Goal: Check status

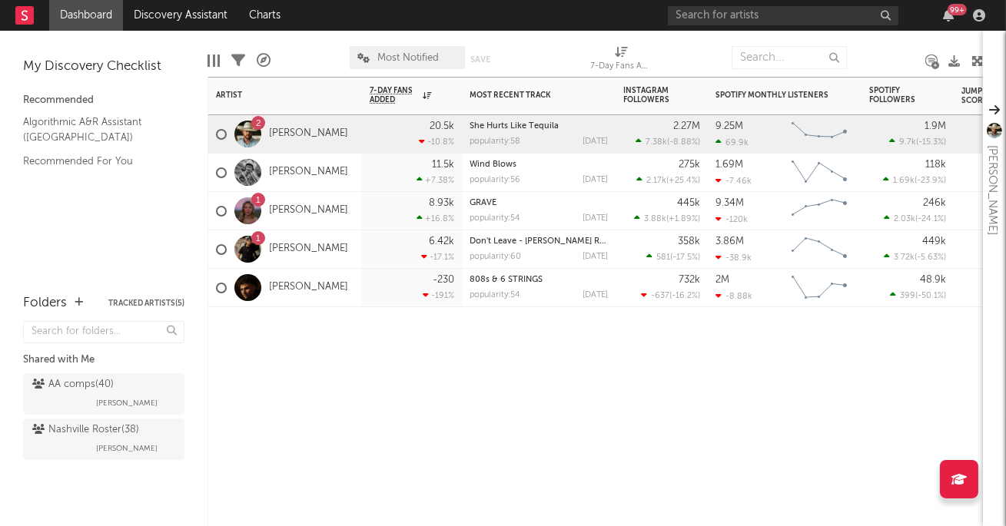
click at [376, 196] on div "8.93k +16.8 %" at bounding box center [411, 211] width 84 height 38
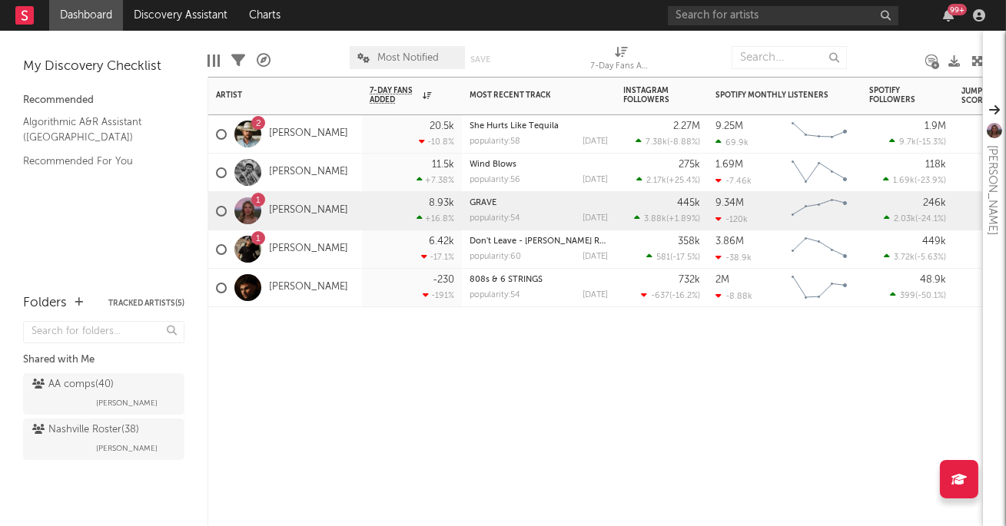
click at [379, 174] on div "11.5k +7.38 %" at bounding box center [411, 173] width 84 height 38
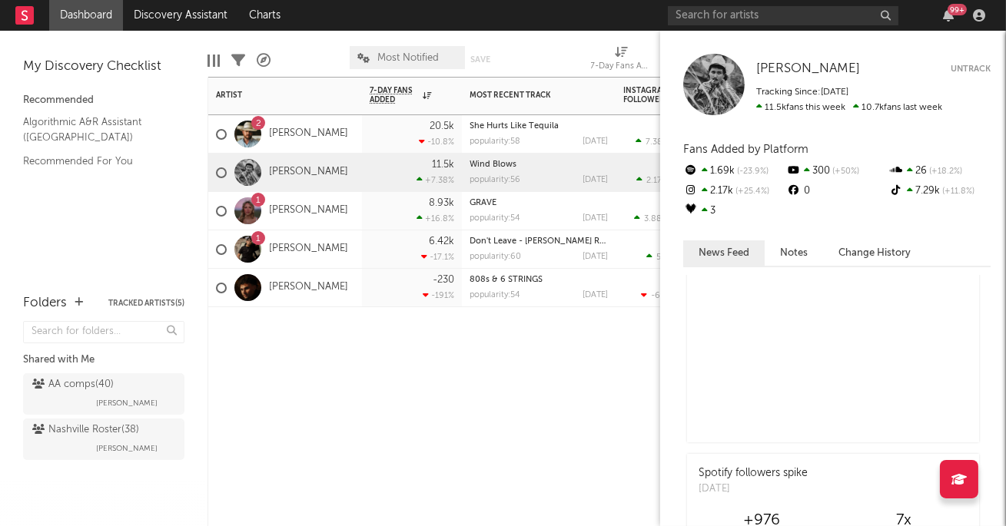
scroll to position [60, 0]
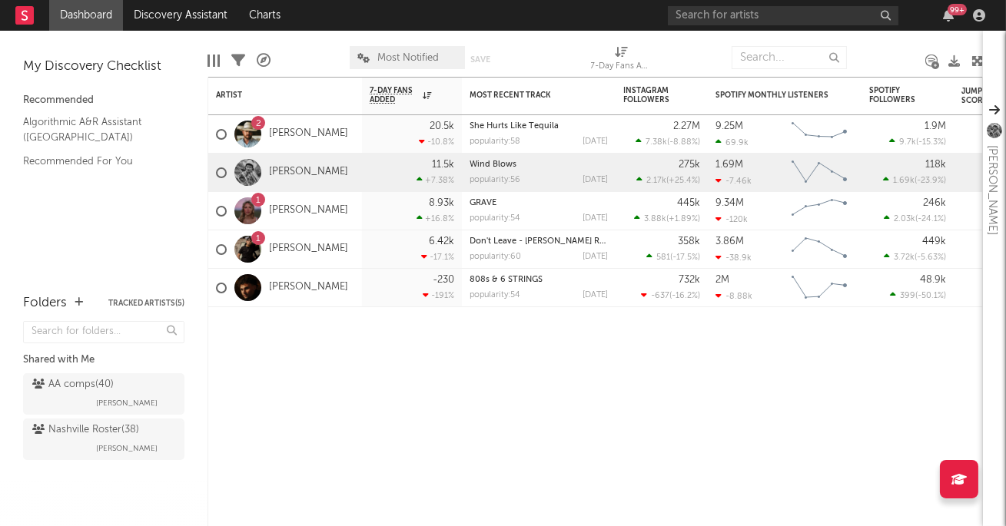
click at [85, 12] on link "Dashboard" at bounding box center [86, 15] width 74 height 31
